Goal: Use online tool/utility: Utilize a website feature to perform a specific function

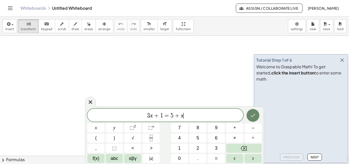
click at [249, 115] on button "Done" at bounding box center [252, 115] width 13 height 13
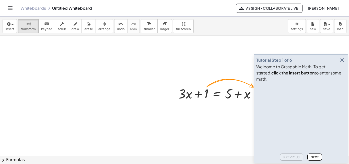
click at [341, 63] on icon "button" at bounding box center [342, 60] width 6 height 6
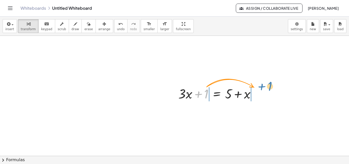
drag, startPoint x: 204, startPoint y: 96, endPoint x: 265, endPoint y: 92, distance: 61.1
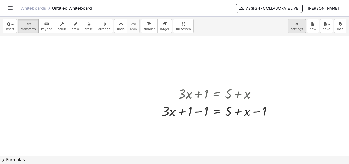
click at [301, 26] on body "Graspable Math Activities Get Started Activity Bank Assigned Work Classes White…" at bounding box center [174, 82] width 349 height 164
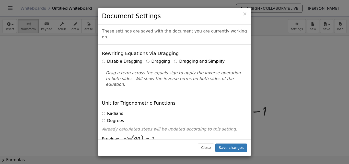
click at [176, 58] on label "Dragging and Simplify" at bounding box center [199, 61] width 51 height 6
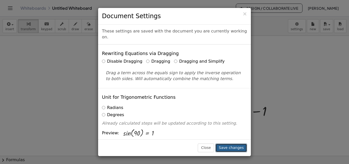
click at [235, 147] on button "Save changes" at bounding box center [231, 147] width 32 height 9
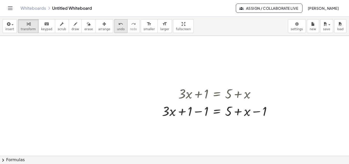
click at [117, 28] on span "undo" at bounding box center [121, 29] width 8 height 4
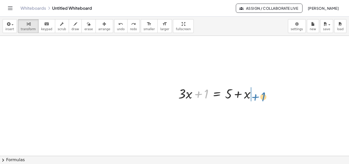
drag, startPoint x: 204, startPoint y: 95, endPoint x: 264, endPoint y: 98, distance: 60.1
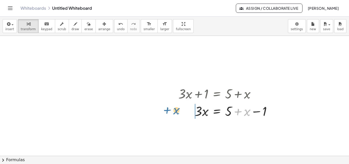
drag, startPoint x: 247, startPoint y: 112, endPoint x: 175, endPoint y: 107, distance: 71.7
click at [175, 107] on div "+ · 3 · x + 1 = + 5 + x + x · 3 · x 1 = + 5 + x −" at bounding box center [225, 101] width 109 height 37
drag, startPoint x: 179, startPoint y: 111, endPoint x: 213, endPoint y: 111, distance: 34.0
click at [213, 111] on div at bounding box center [212, 110] width 100 height 17
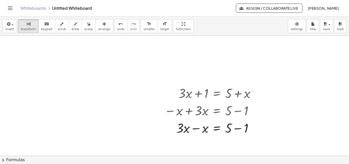
scroll to position [31, 0]
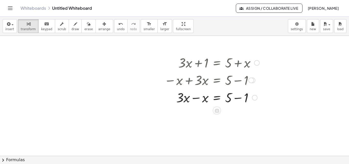
click at [233, 99] on div at bounding box center [212, 96] width 100 height 17
click at [234, 100] on div at bounding box center [212, 96] width 100 height 17
click at [192, 105] on div at bounding box center [220, 96] width 116 height 17
click at [197, 112] on div at bounding box center [212, 114] width 100 height 17
